Goal: Check status: Check status

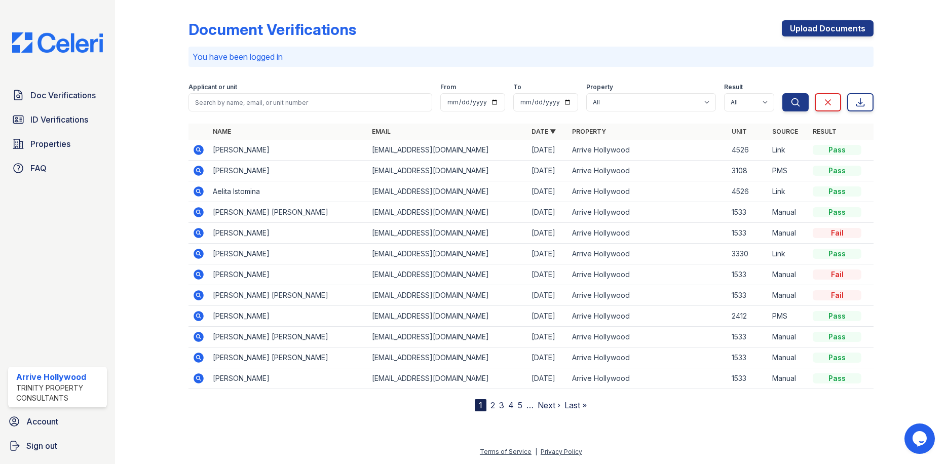
drag, startPoint x: 200, startPoint y: 146, endPoint x: 194, endPoint y: 151, distance: 7.9
click at [200, 146] on icon at bounding box center [199, 150] width 10 height 10
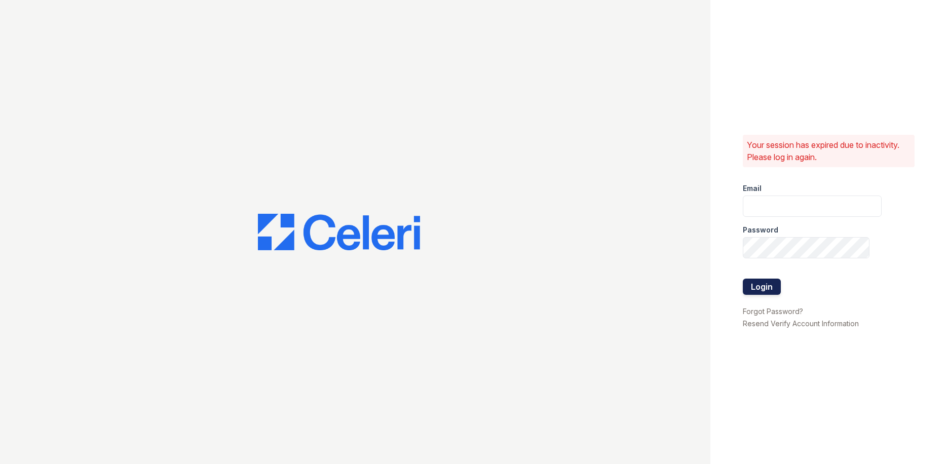
type input "arrivehollywood@trinity-pm.com"
click at [763, 285] on button "Login" at bounding box center [762, 287] width 38 height 16
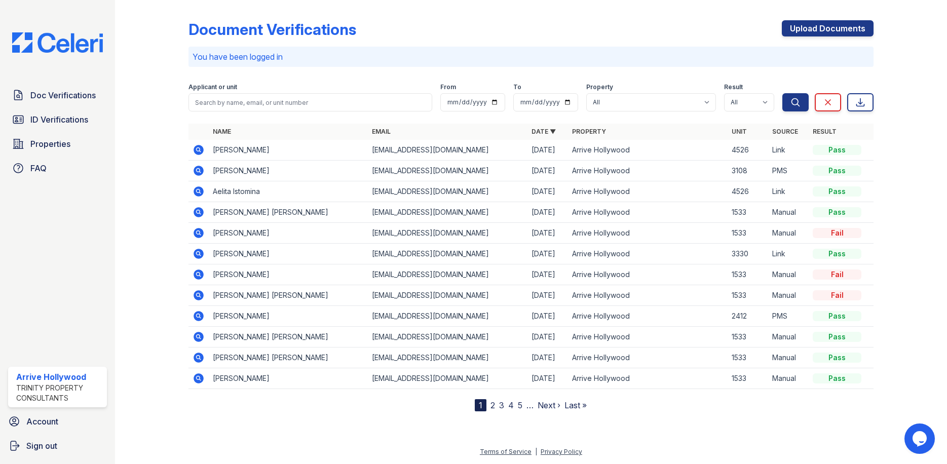
click at [193, 153] on icon at bounding box center [199, 150] width 12 height 12
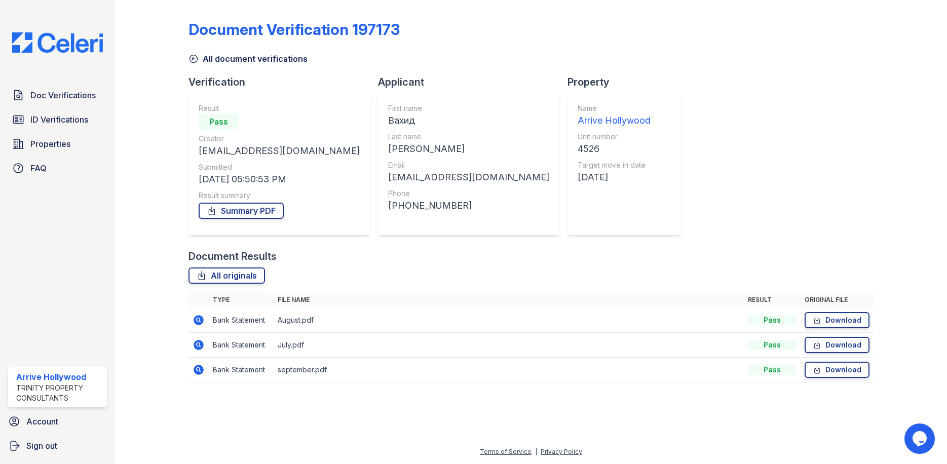
click at [198, 324] on icon at bounding box center [199, 320] width 10 height 10
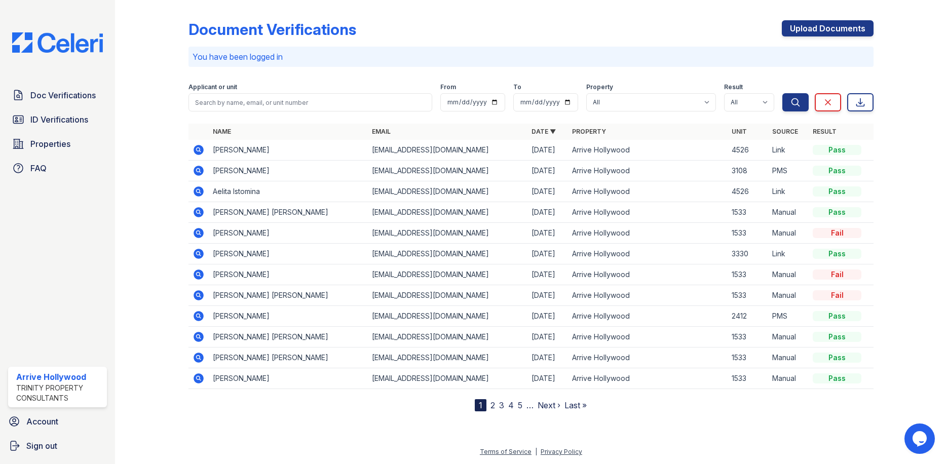
drag, startPoint x: 197, startPoint y: 150, endPoint x: 191, endPoint y: 153, distance: 6.1
click at [197, 150] on icon at bounding box center [199, 150] width 12 height 12
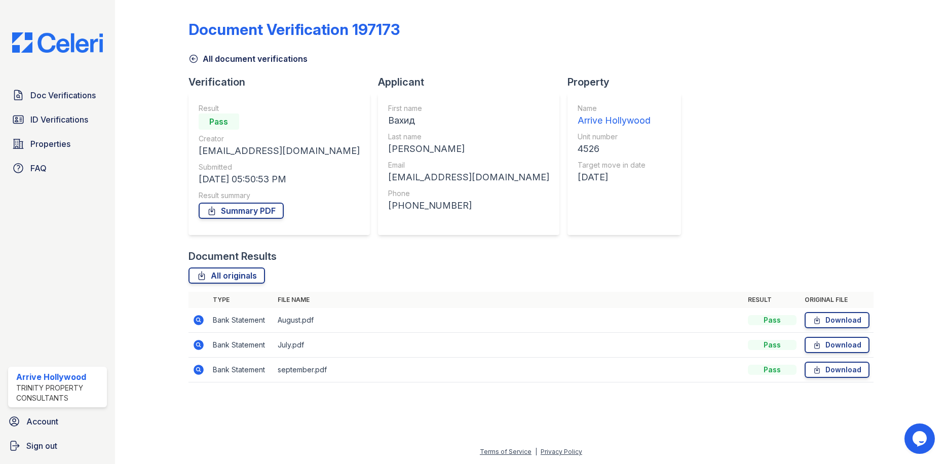
click at [200, 343] on icon at bounding box center [199, 345] width 12 height 12
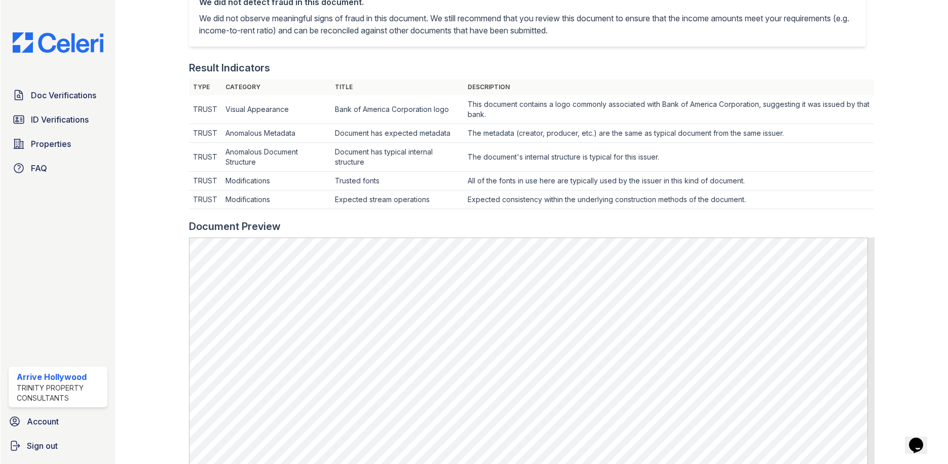
scroll to position [456, 0]
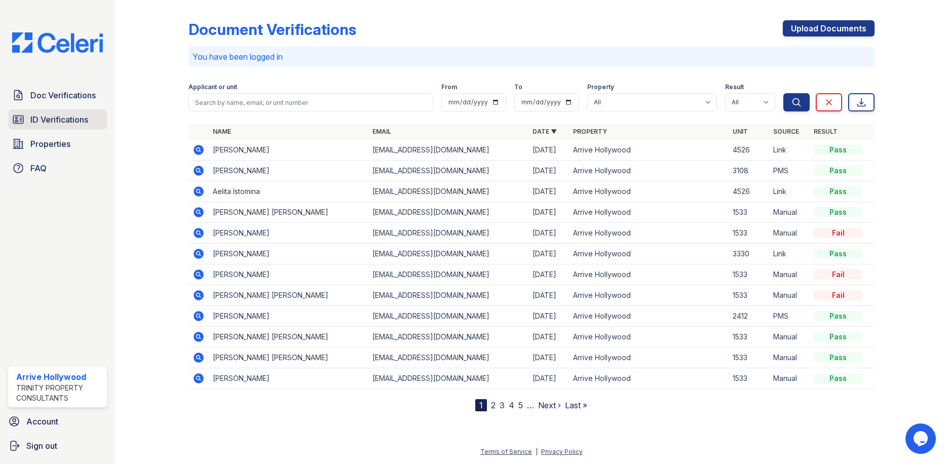
click at [79, 125] on span "ID Verifications" at bounding box center [59, 119] width 58 height 12
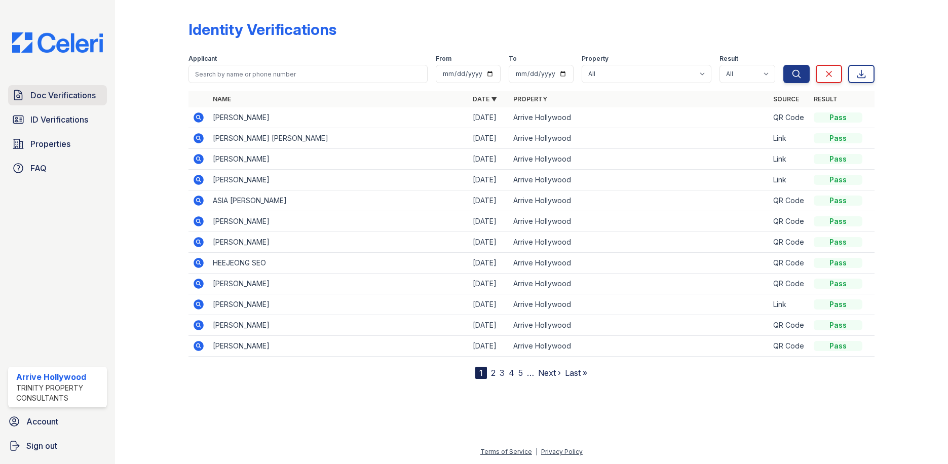
click at [55, 105] on link "Doc Verifications" at bounding box center [57, 95] width 99 height 20
